Goal: Task Accomplishment & Management: Complete application form

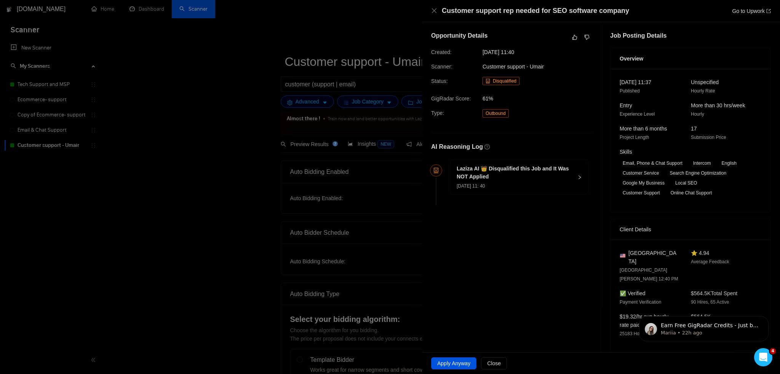
drag, startPoint x: 0, startPoint y: 0, endPoint x: 577, endPoint y: 194, distance: 609.0
click at [583, 201] on li "Laziza AI 👑 Disqualified this Job and It Was NOT Applied 14 Aug, 2025 11: 40" at bounding box center [511, 183] width 154 height 43
click at [454, 366] on span "Apply Anyway" at bounding box center [453, 363] width 33 height 8
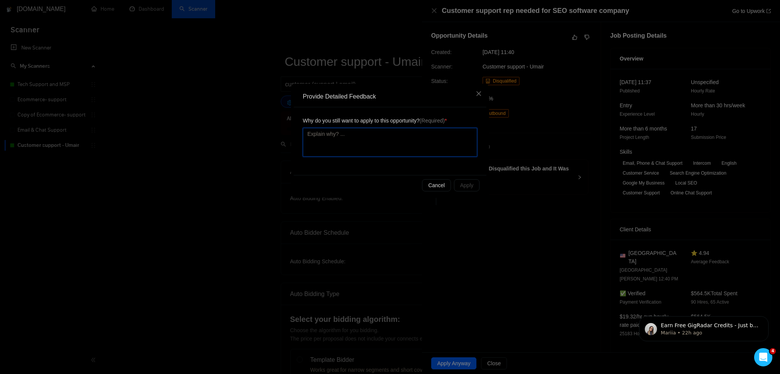
click at [376, 137] on textarea at bounding box center [390, 142] width 174 height 29
type textarea "i"
type textarea "it"
type textarea "its"
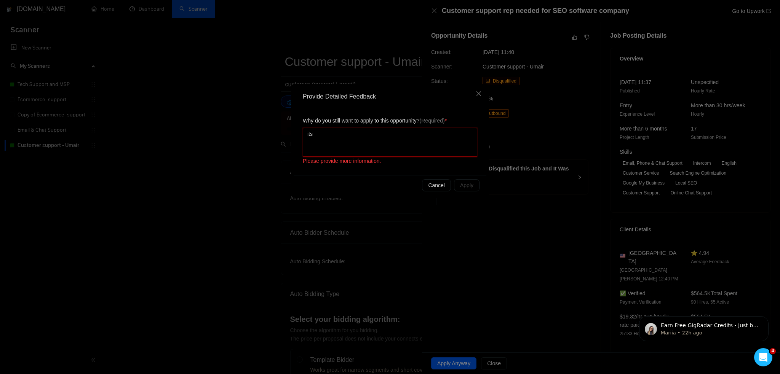
type textarea "its c"
type textarea "its cu"
type textarea "its cus"
type textarea "its cust"
type textarea "its custo"
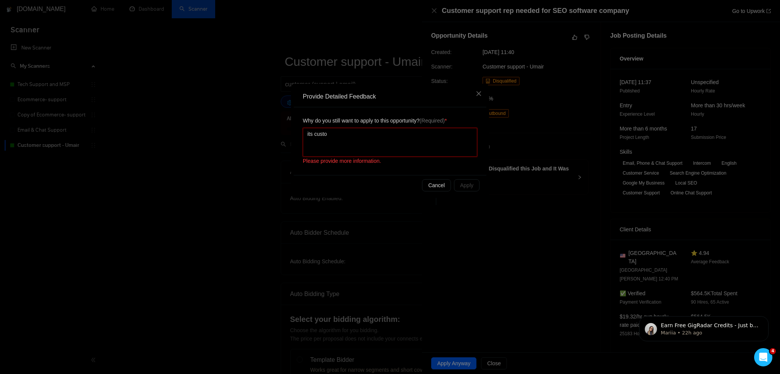
type textarea "its custom"
type textarea "its custome"
type textarea "its customer"
type textarea "its customer s"
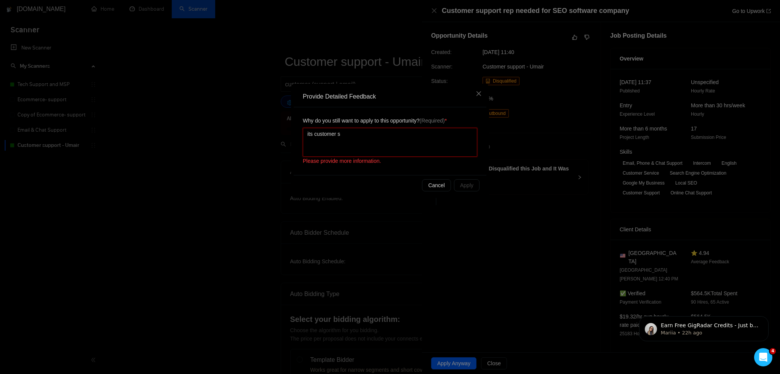
type textarea "its customer su"
type textarea "its customer sup"
type textarea "its customer supp"
type textarea "its customer suppo"
type textarea "its customer suppor"
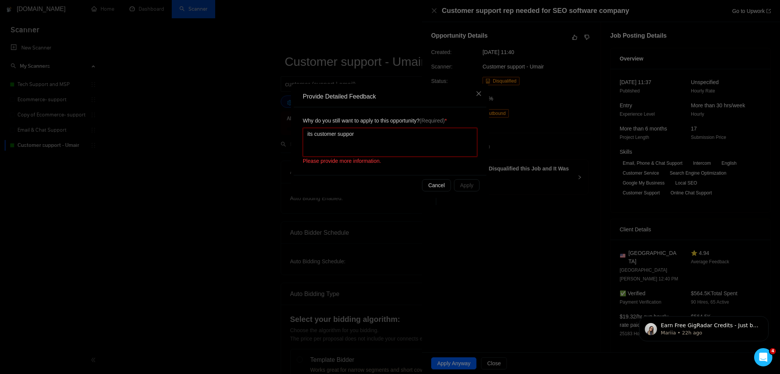
type textarea "its customer support"
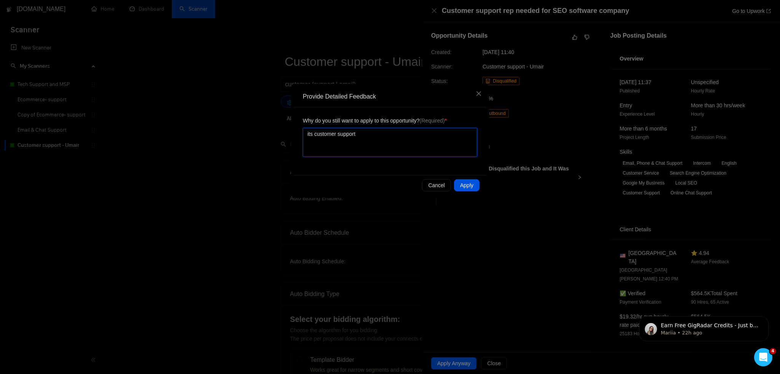
type textarea "its customer support s"
type textarea "its customer support so"
type textarea "its customer support so i"
type textarea "its customer support so it"
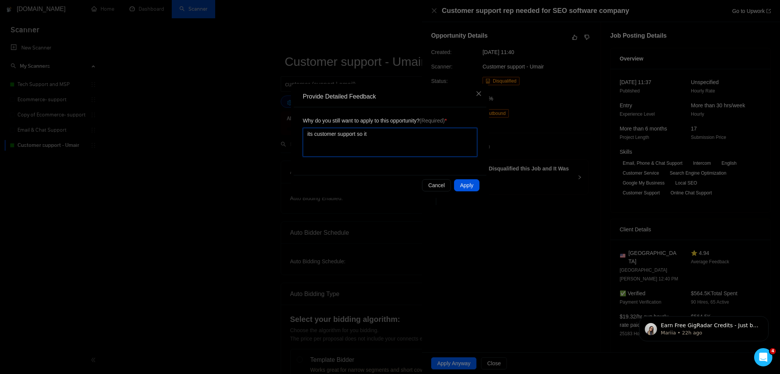
type textarea "its customer support so it"
type textarea "its customer support so it i"
type textarea "its customer support so it is"
type textarea "its customer support so it is d"
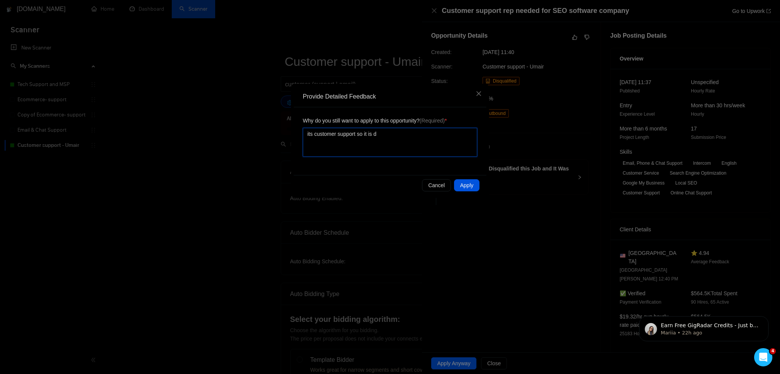
type textarea "its customer support so it is do"
type textarea "its customer support so it is do a"
type textarea "its customer support so it is do ab"
type textarea "its customer support so it is do abl"
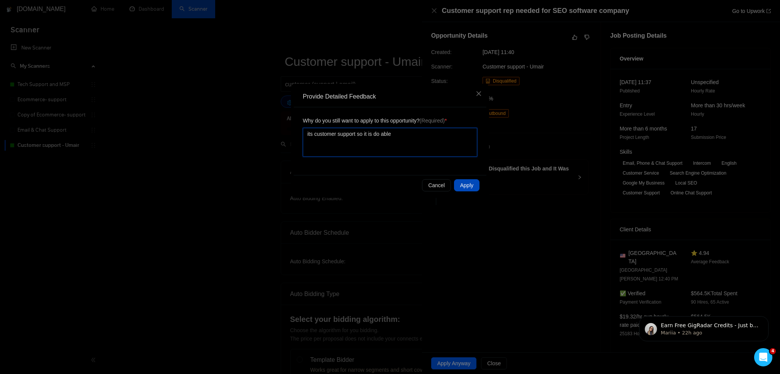
type textarea "its customer support so it is do able"
click at [462, 181] on span "Apply" at bounding box center [466, 185] width 13 height 8
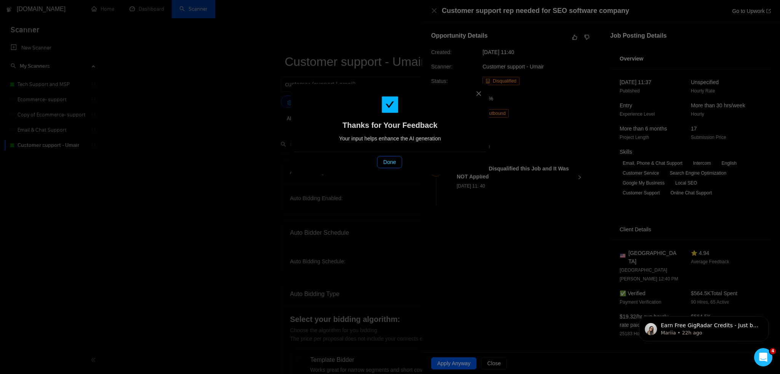
click at [390, 163] on span "Done" at bounding box center [389, 162] width 13 height 8
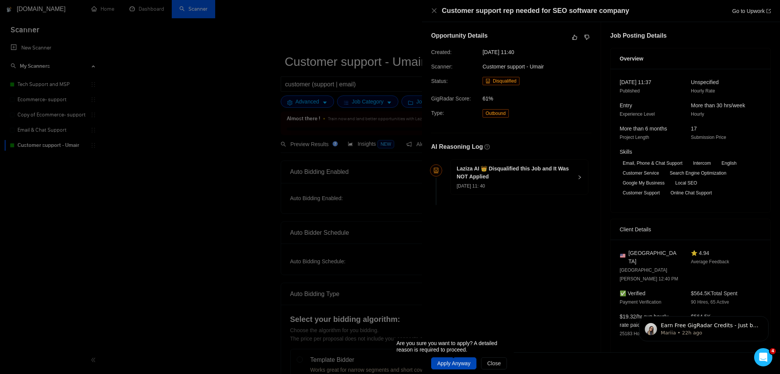
click at [465, 366] on span "Apply Anyway" at bounding box center [453, 363] width 33 height 8
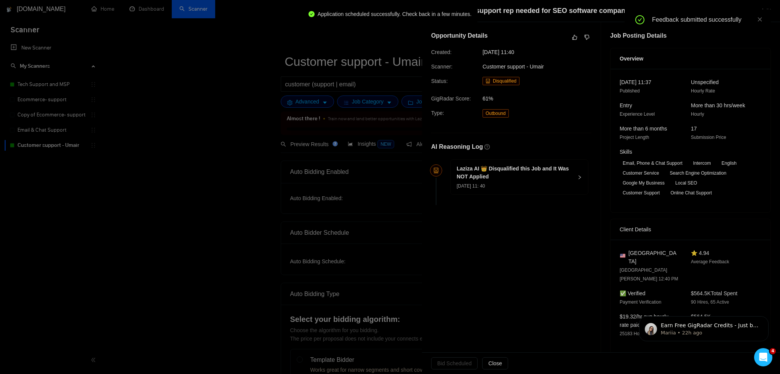
click at [302, 47] on div at bounding box center [390, 187] width 780 height 374
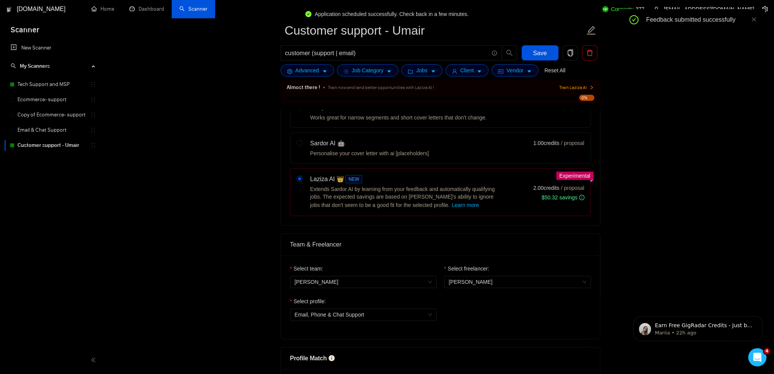
scroll to position [267, 0]
